Goal: Task Accomplishment & Management: Manage account settings

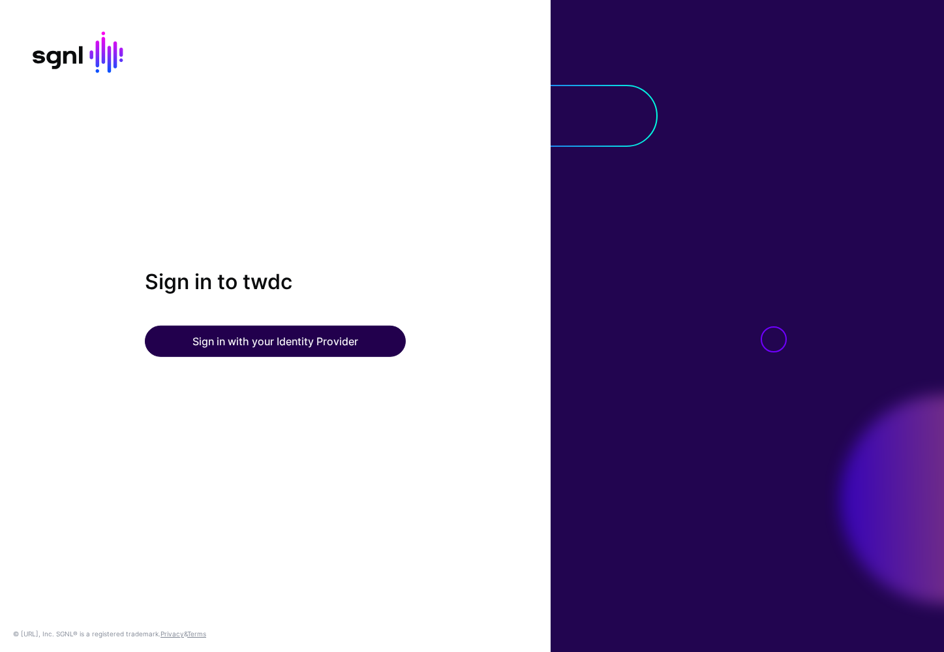
click at [299, 346] on button "Sign in with your Identity Provider" at bounding box center [275, 341] width 261 height 31
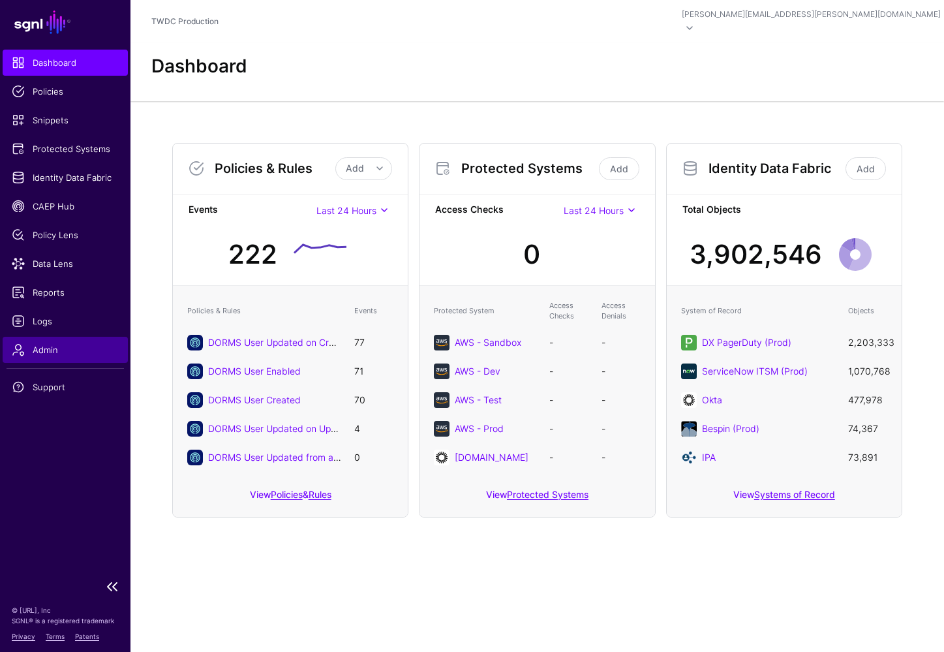
click at [44, 354] on span "Admin" at bounding box center [65, 349] width 107 height 13
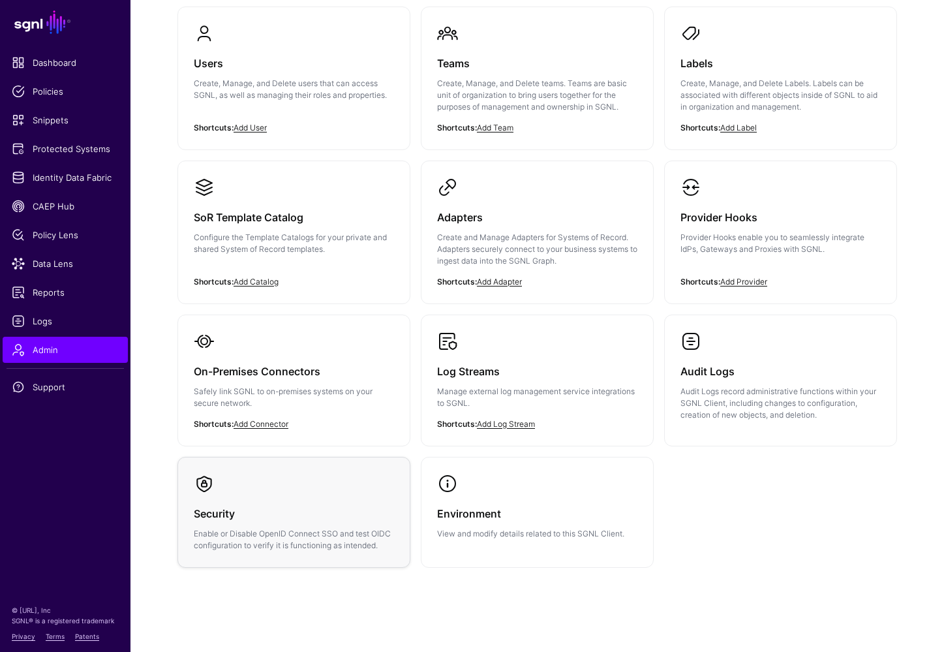
scroll to position [146, 0]
click at [313, 478] on link "Security Enable or Disable OpenID Connect SSO and test OIDC configuration to ve…" at bounding box center [294, 513] width 232 height 110
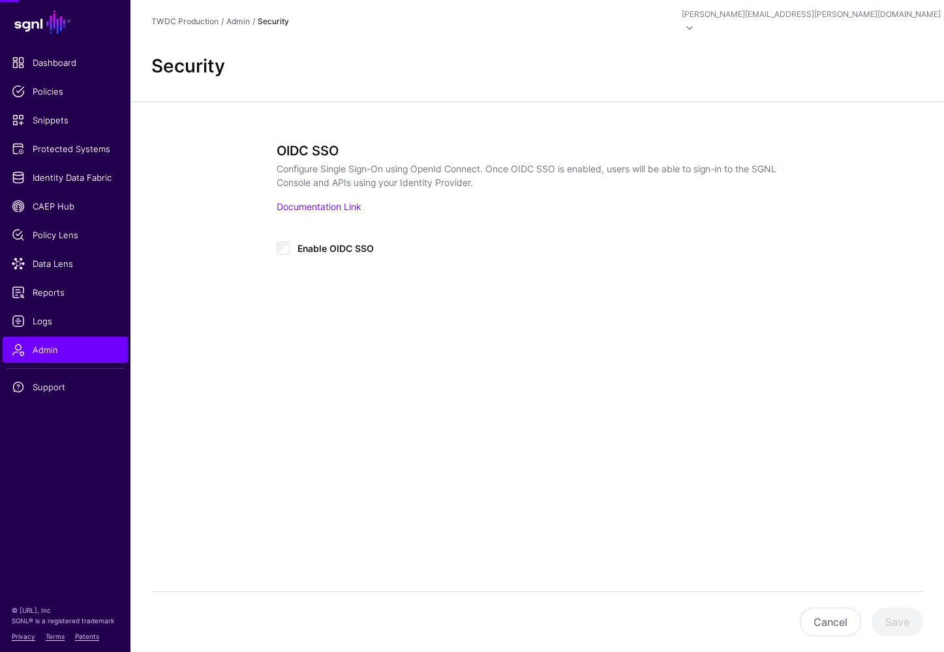
type input "**********"
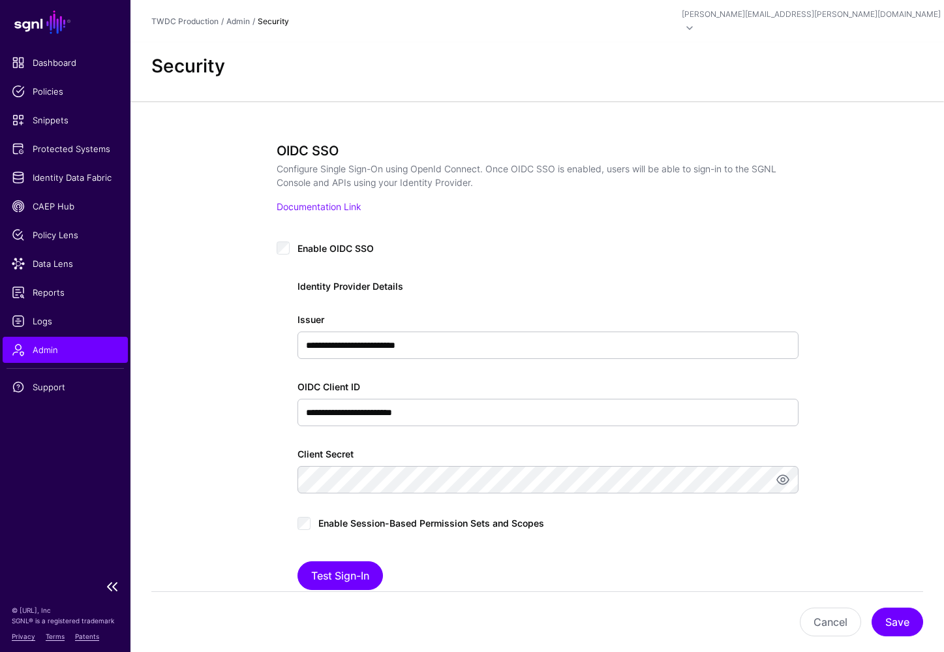
click at [40, 362] on link "Admin" at bounding box center [65, 350] width 125 height 26
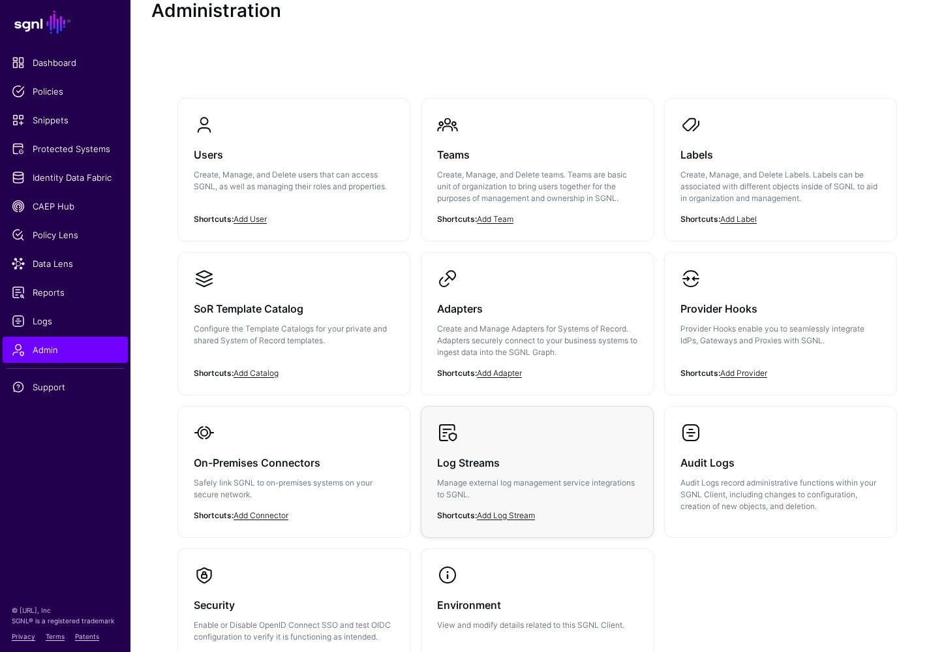
scroll to position [41, 0]
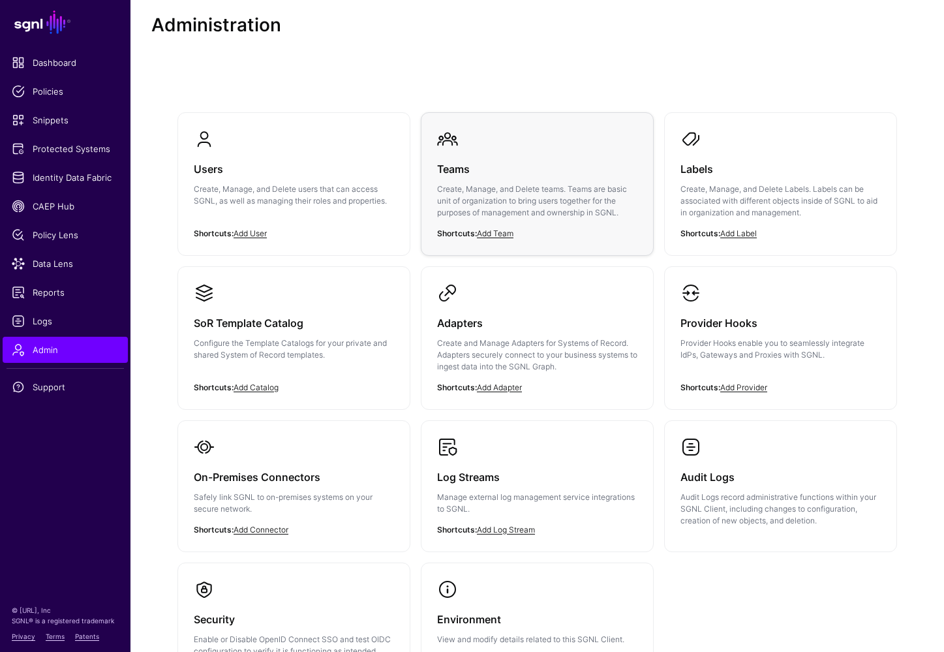
click at [467, 183] on p "Create, Manage, and Delete teams. Teams are basic unit of organization to bring…" at bounding box center [537, 200] width 200 height 35
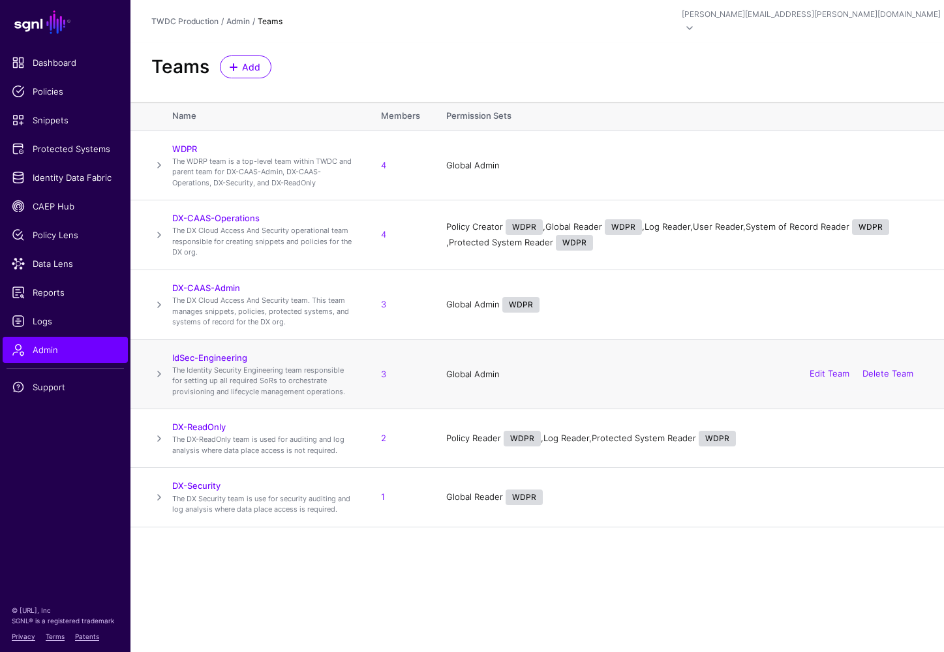
click at [214, 339] on td "IdSec-Engineering The Identity Security Engineering team responsible for settin…" at bounding box center [270, 374] width 196 height 70
click at [214, 352] on link "IdSec-Engineering" at bounding box center [209, 357] width 75 height 10
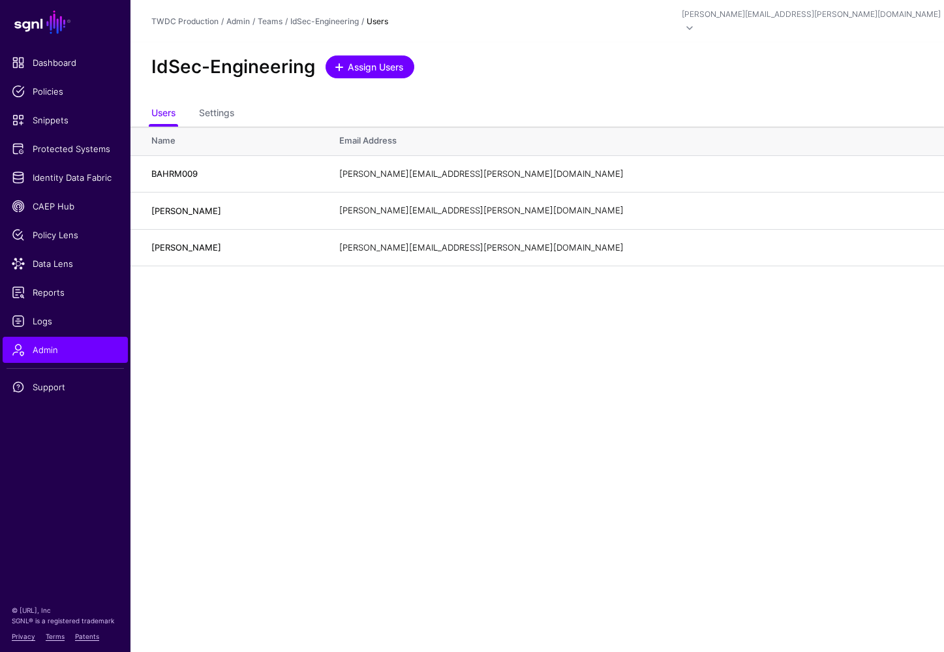
click at [384, 60] on span "Assign Users" at bounding box center [376, 67] width 59 height 14
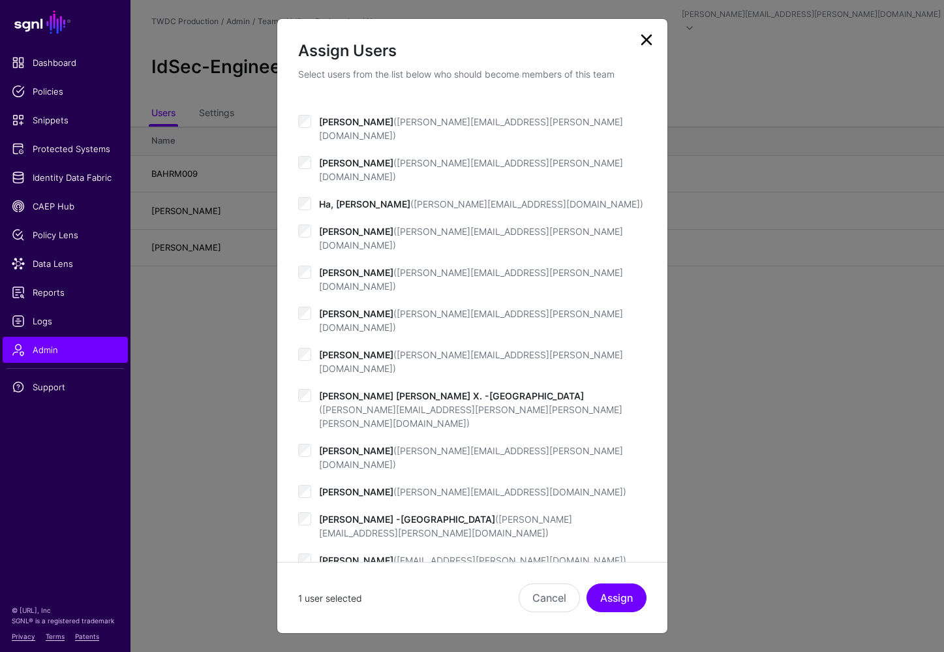
scroll to position [369, 0]
click at [617, 596] on button "Assign" at bounding box center [617, 597] width 60 height 29
